Goal: Transaction & Acquisition: Purchase product/service

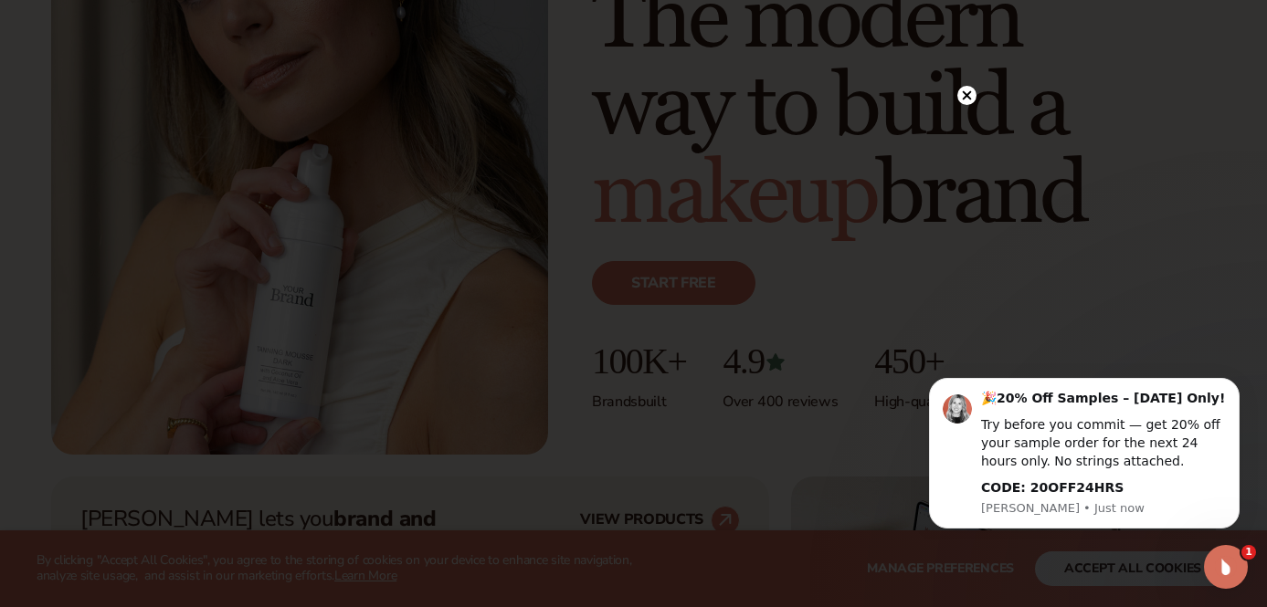
click at [965, 90] on circle at bounding box center [966, 95] width 19 height 19
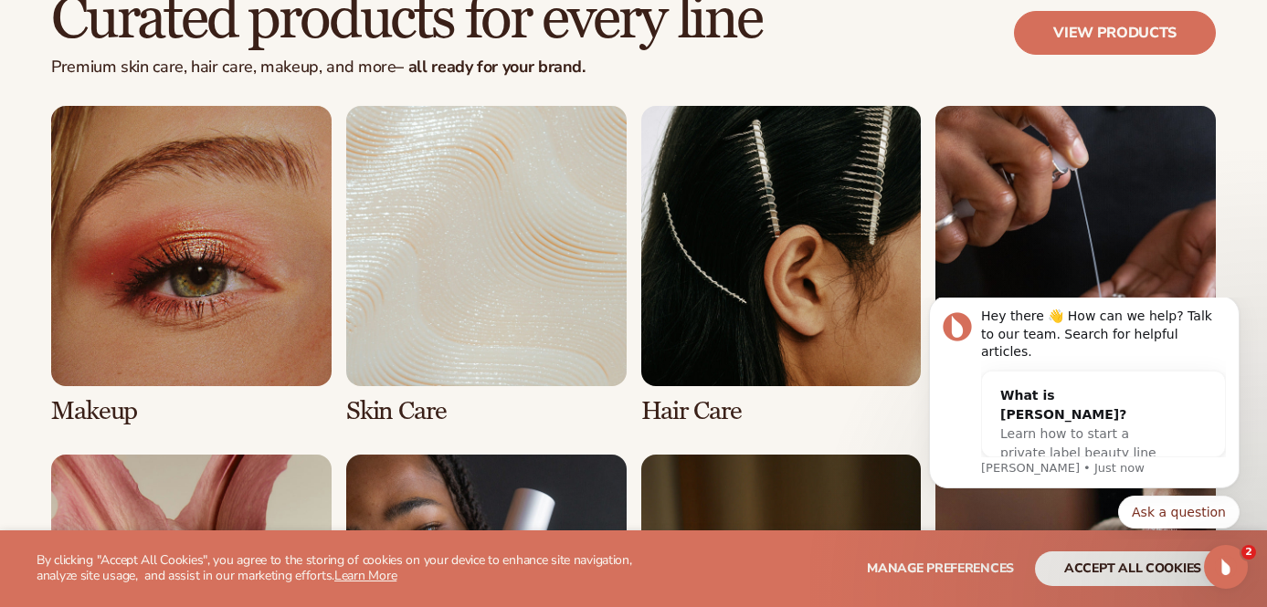
scroll to position [3424, 0]
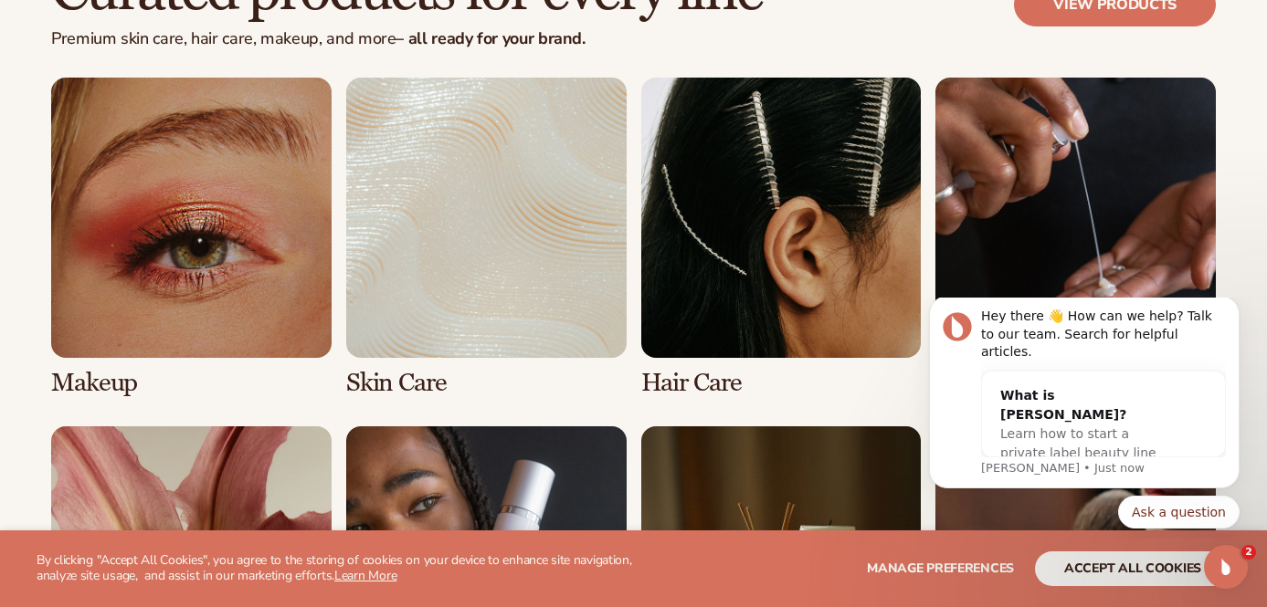
click at [277, 286] on link "1 / 8" at bounding box center [191, 238] width 280 height 320
click at [200, 210] on link "1 / 8" at bounding box center [191, 238] width 280 height 320
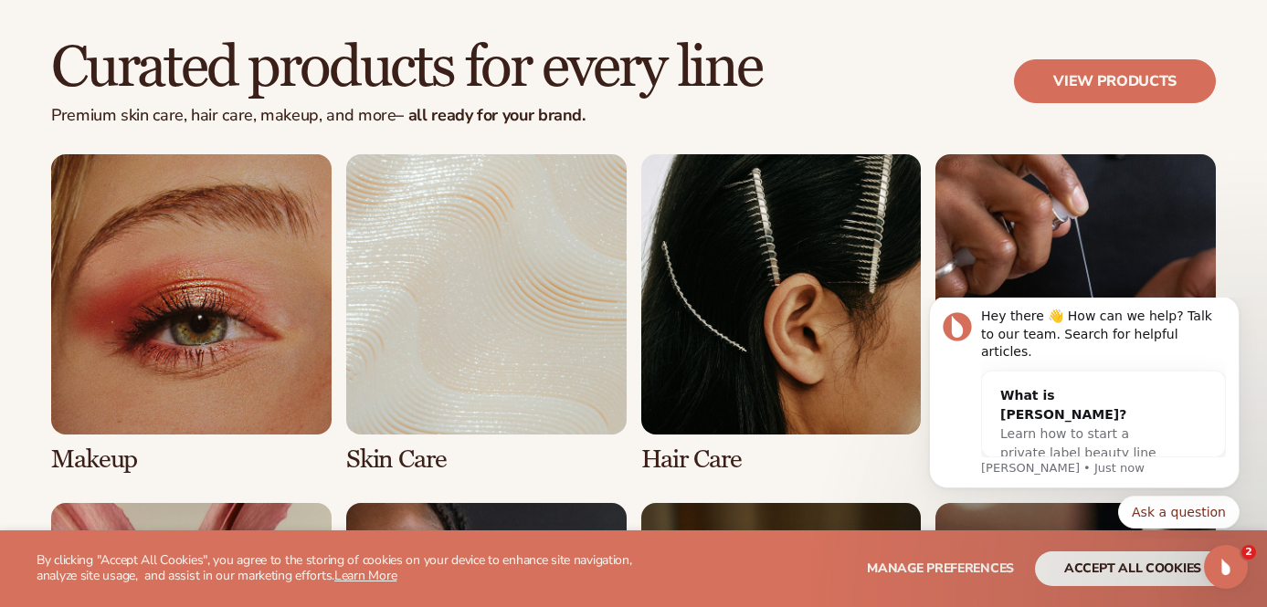
scroll to position [3349, 0]
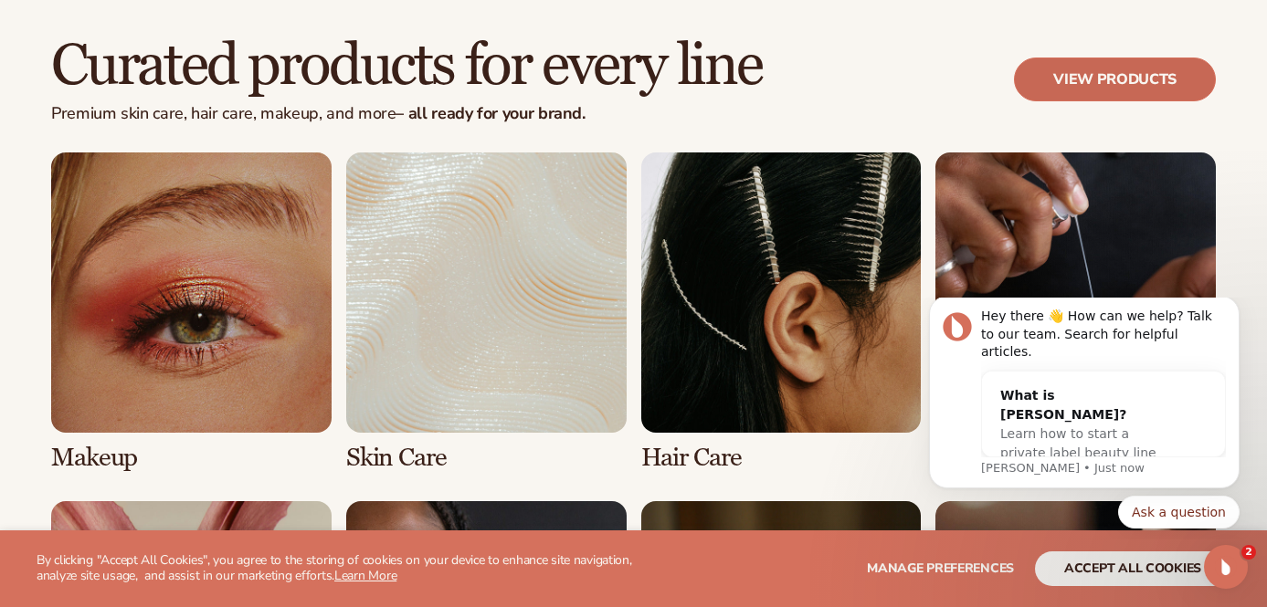
click at [1123, 76] on link "View products" at bounding box center [1115, 80] width 202 height 44
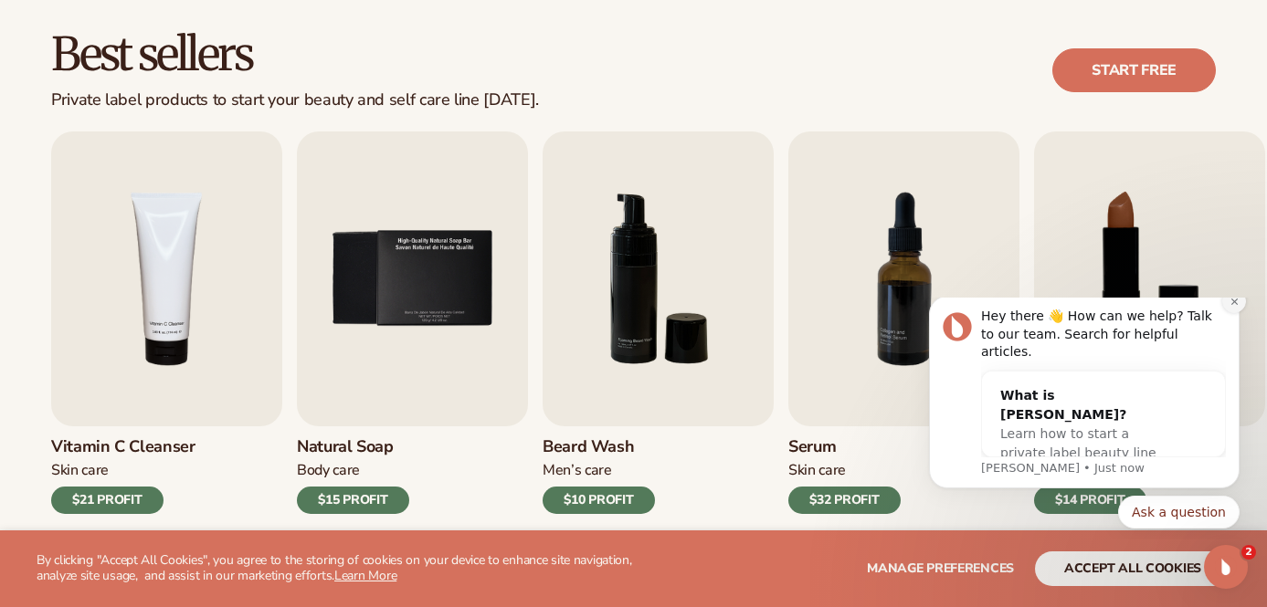
click at [1234, 307] on icon "Dismiss notification" at bounding box center [1234, 302] width 10 height 10
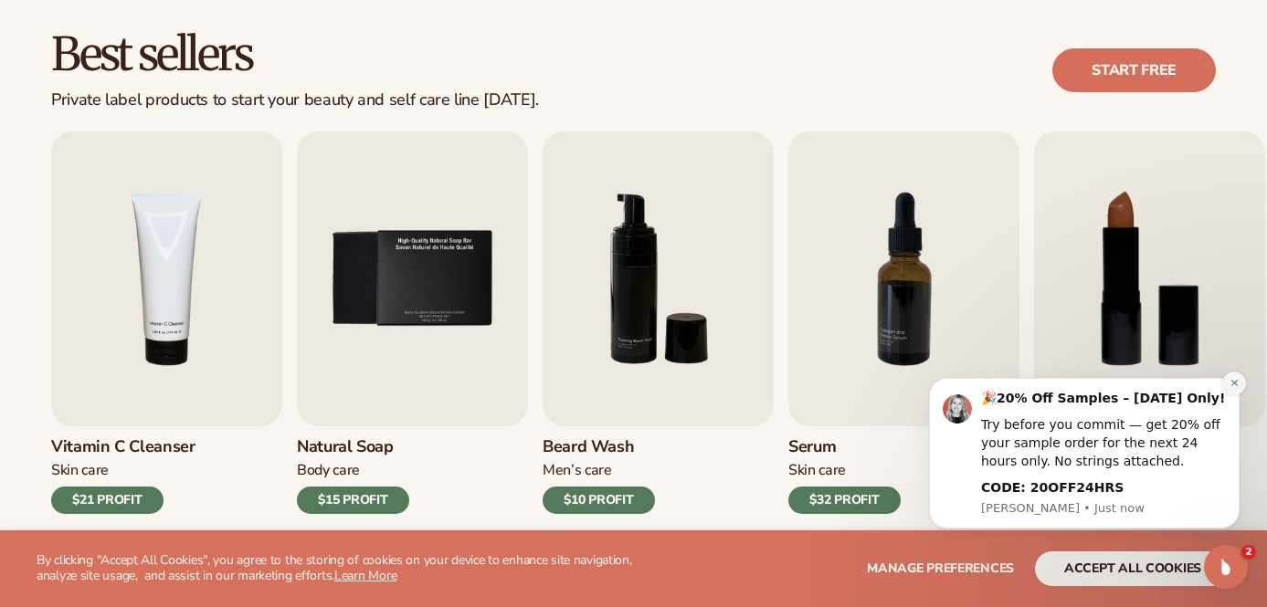
click at [1232, 384] on icon "Dismiss notification" at bounding box center [1234, 383] width 10 height 10
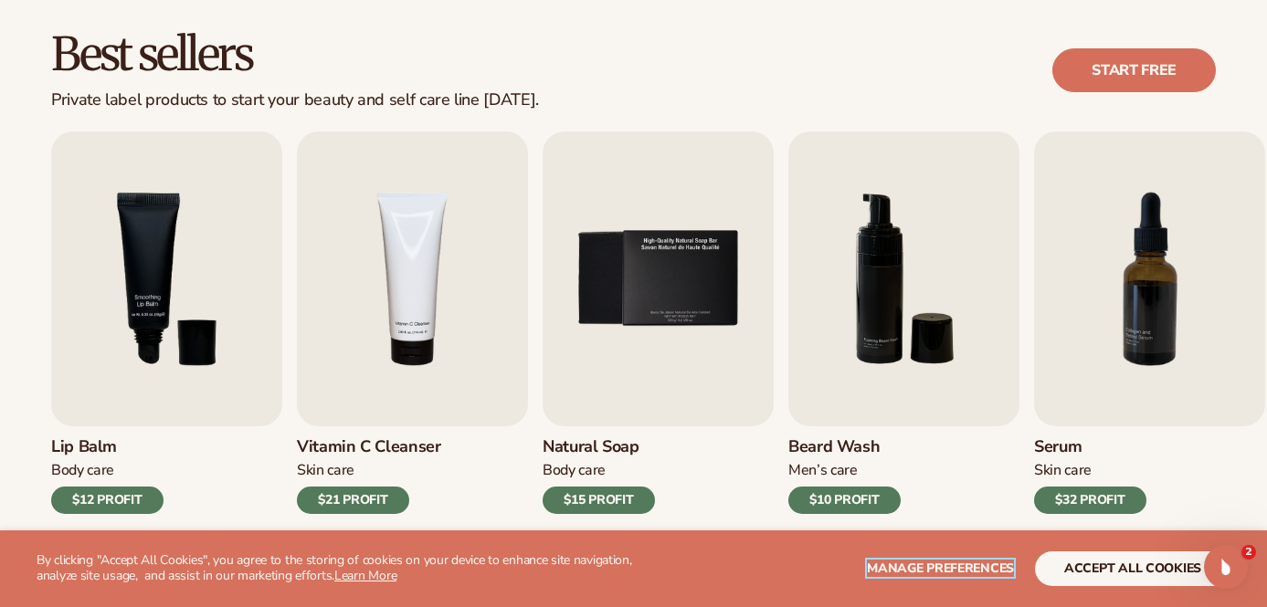
click at [917, 572] on span "Manage preferences" at bounding box center [940, 568] width 147 height 17
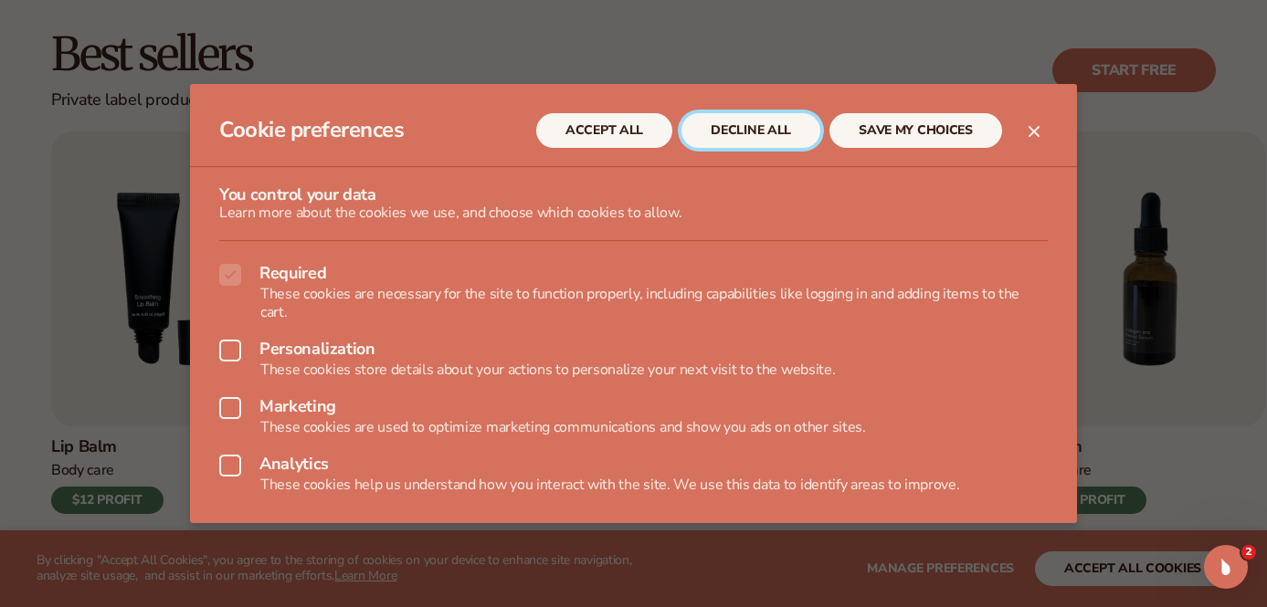
click at [764, 141] on button "DECLINE ALL" at bounding box center [750, 130] width 139 height 35
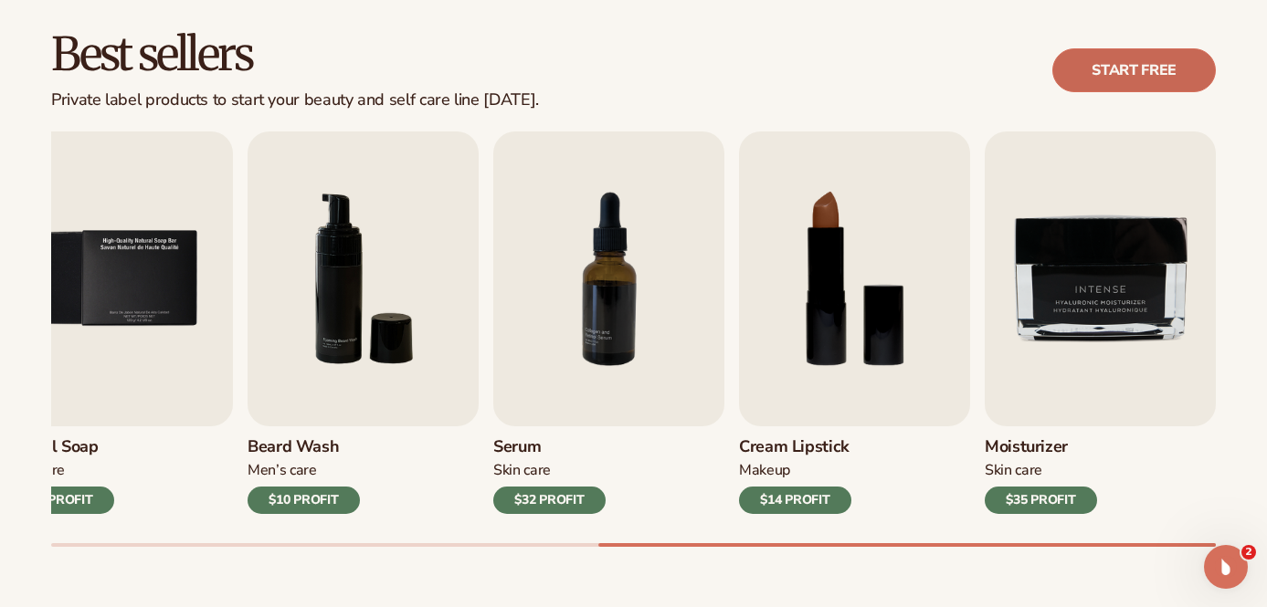
click at [1106, 79] on link "Start free" at bounding box center [1133, 70] width 163 height 44
